Goal: Ask a question

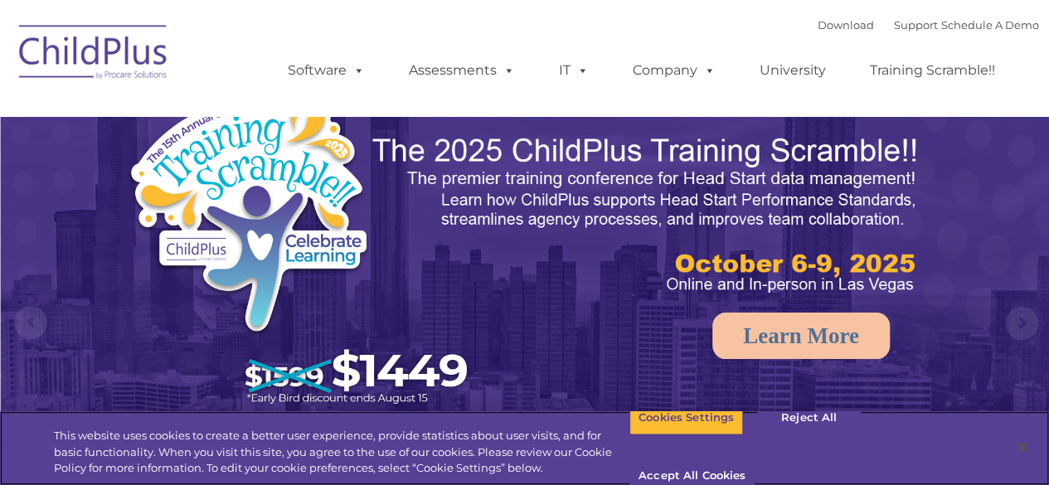
select select "MEDIUM"
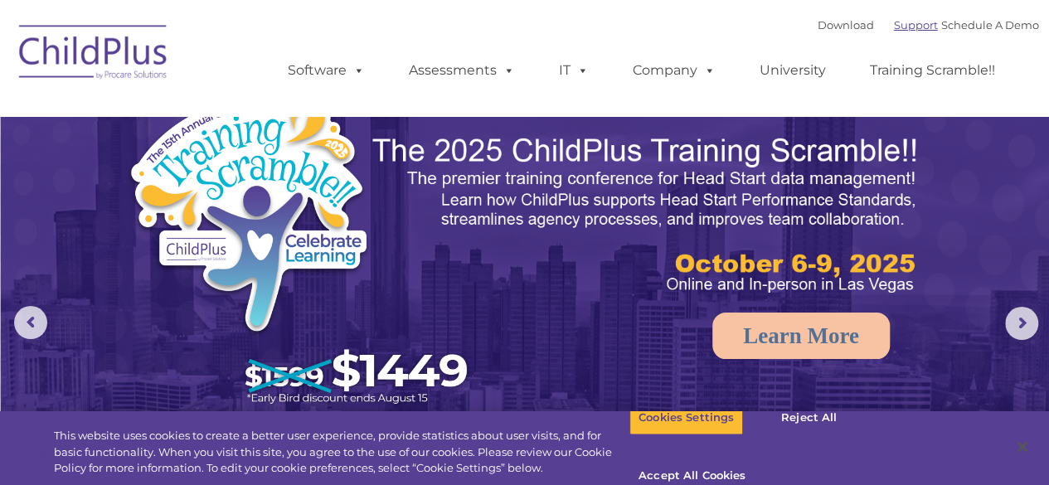
click at [894, 31] on link "Support" at bounding box center [916, 24] width 44 height 13
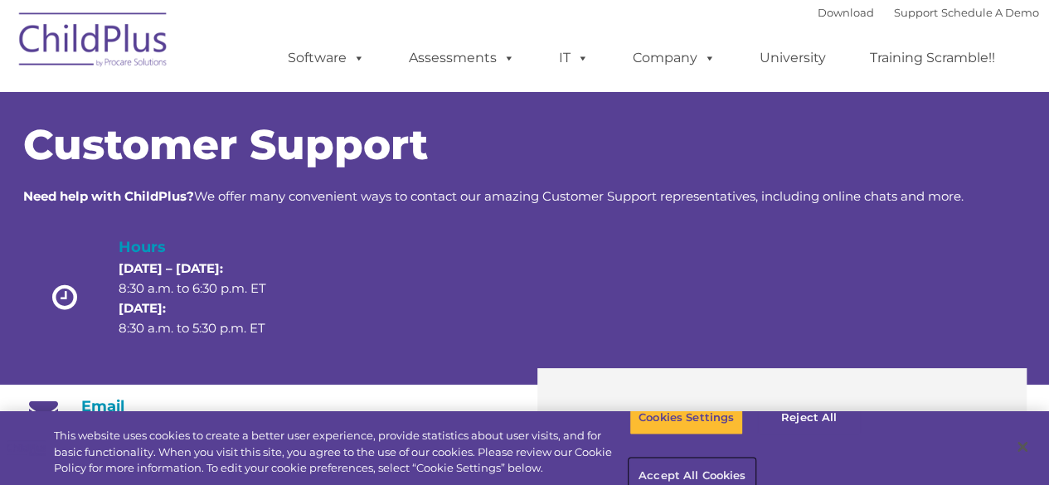
click at [755, 459] on button "Accept All Cookies" at bounding box center [691, 476] width 125 height 35
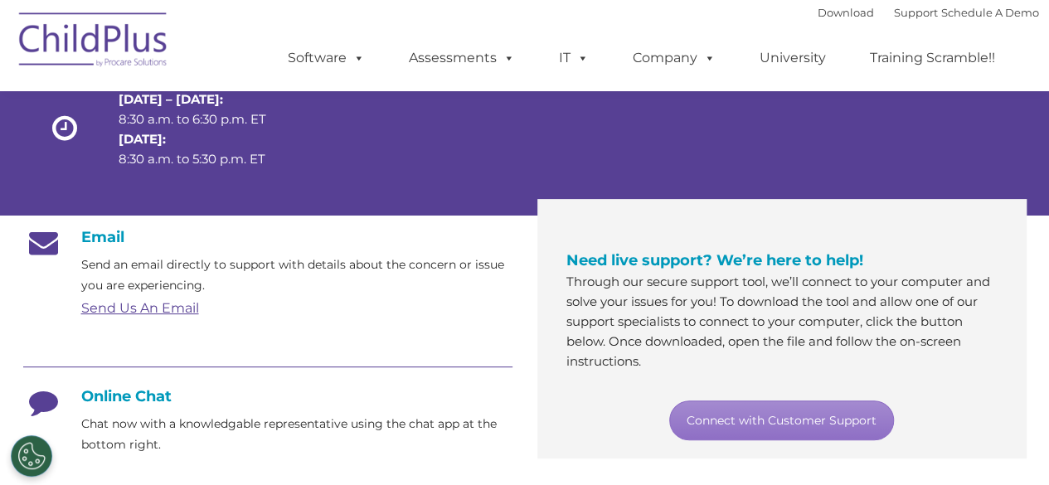
scroll to position [172, 0]
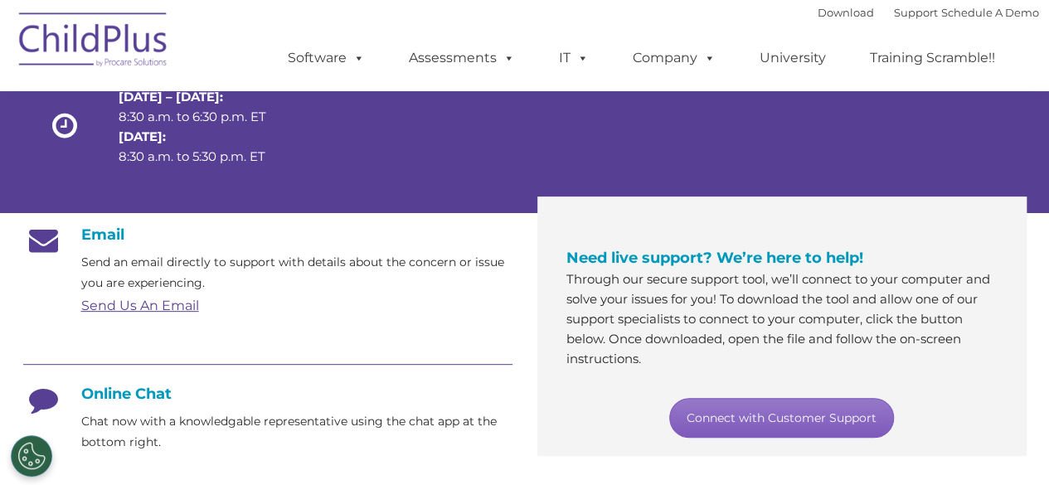
click at [824, 406] on link "Connect with Customer Support" at bounding box center [781, 418] width 225 height 40
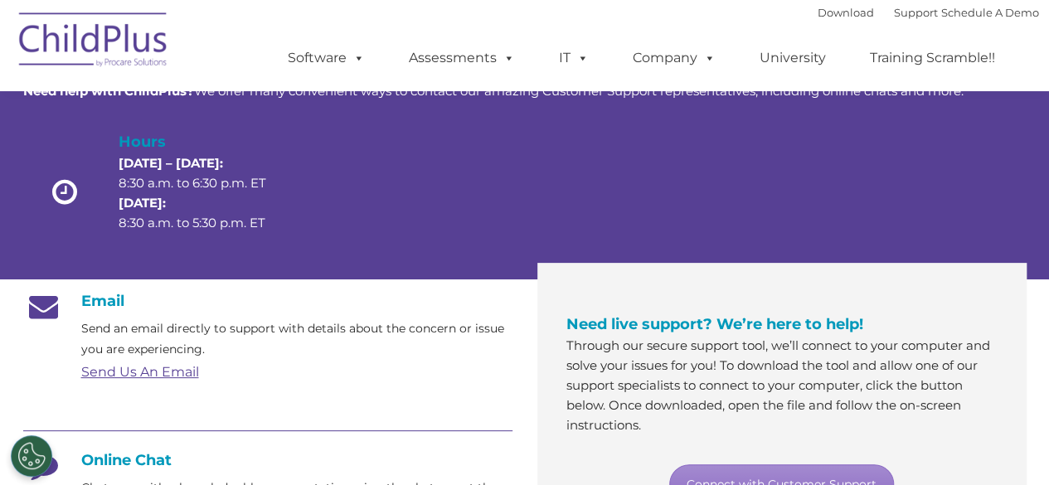
scroll to position [98, 0]
